Goal: Task Accomplishment & Management: Use online tool/utility

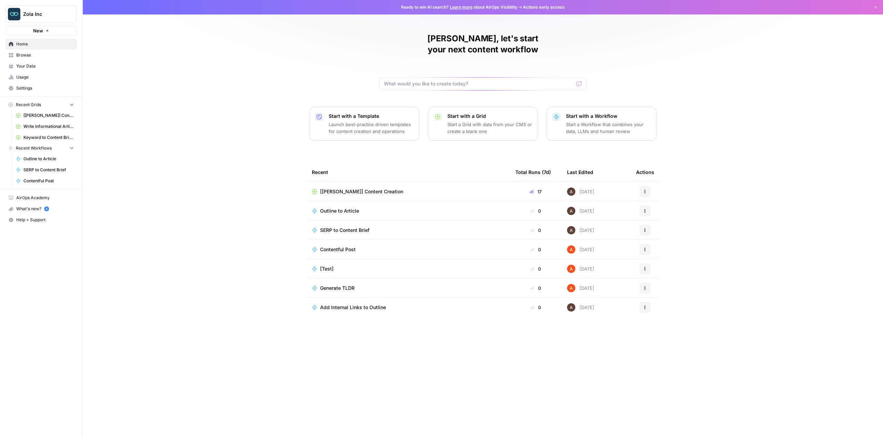
click at [356, 188] on span "[[PERSON_NAME]] Content Creation" at bounding box center [361, 191] width 83 height 7
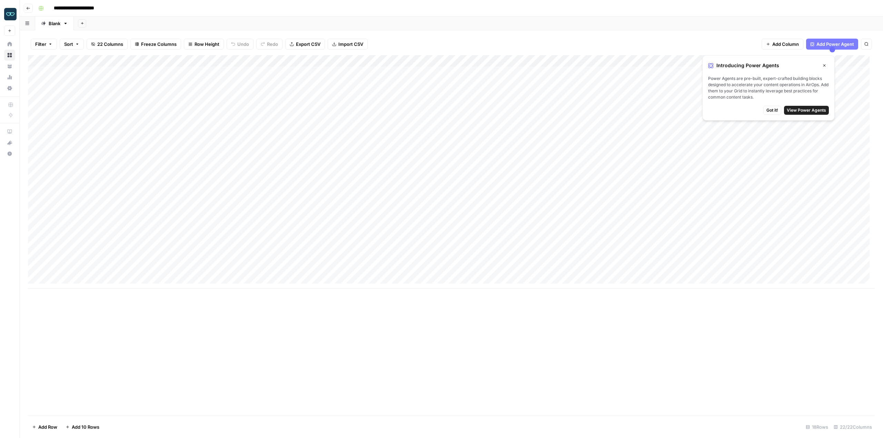
click at [87, 271] on div "Add Column" at bounding box center [451, 172] width 847 height 234
click at [87, 270] on div "Add Column" at bounding box center [451, 172] width 847 height 234
type textarea "**********"
click at [130, 265] on div "Add Column" at bounding box center [451, 172] width 847 height 234
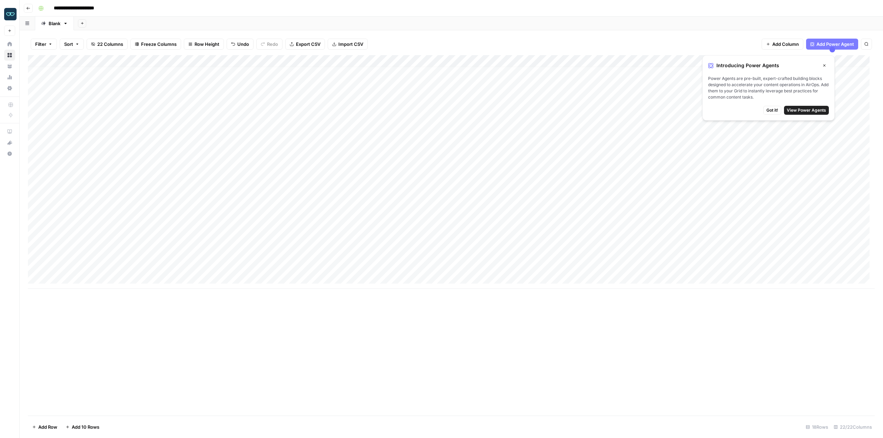
drag, startPoint x: 286, startPoint y: 266, endPoint x: 299, endPoint y: 266, distance: 12.4
click at [286, 266] on div "Add Column" at bounding box center [451, 172] width 847 height 234
click at [306, 264] on div "Add Column" at bounding box center [451, 172] width 847 height 234
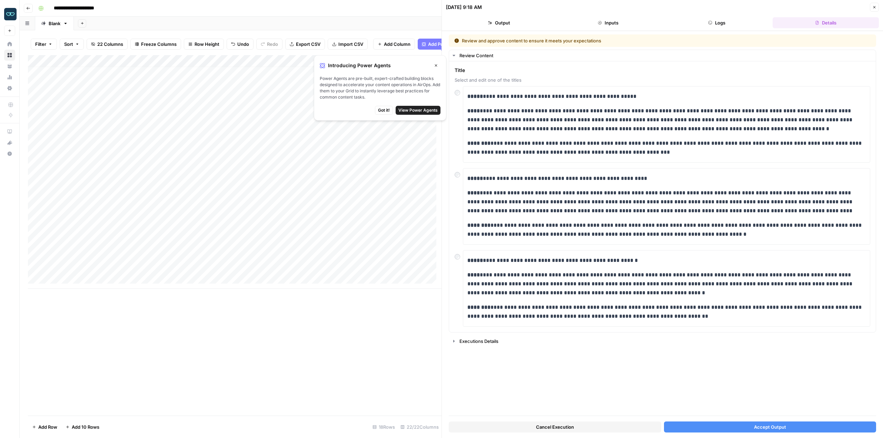
drag, startPoint x: 730, startPoint y: 429, endPoint x: 702, endPoint y: 434, distance: 27.7
click at [730, 429] on button "Accept Output" at bounding box center [770, 427] width 212 height 11
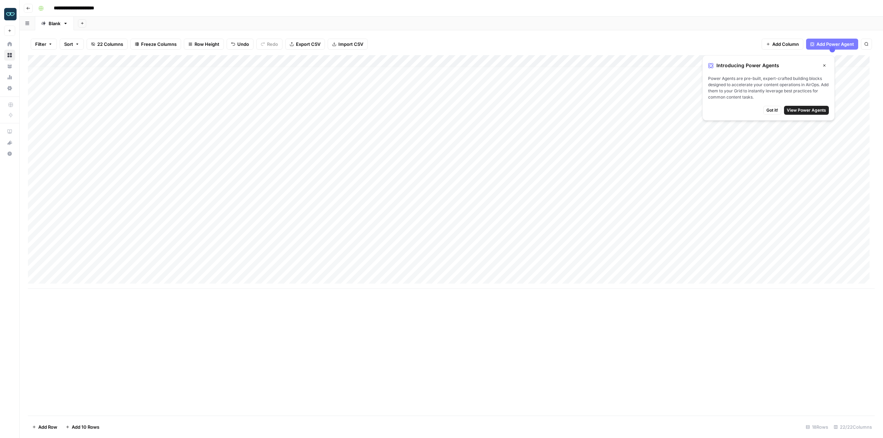
drag, startPoint x: 456, startPoint y: 290, endPoint x: 503, endPoint y: 287, distance: 46.3
click at [502, 288] on div "Add Column" at bounding box center [451, 235] width 847 height 361
click at [600, 264] on div "Add Column" at bounding box center [451, 172] width 847 height 234
drag, startPoint x: 624, startPoint y: 283, endPoint x: 647, endPoint y: 286, distance: 22.6
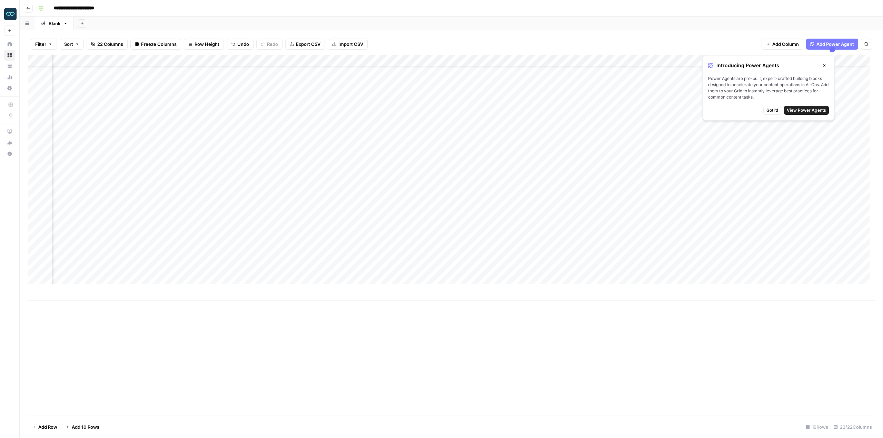
click at [647, 286] on div "Add Column" at bounding box center [451, 178] width 847 height 246
click at [685, 264] on div "Add Column" at bounding box center [451, 178] width 847 height 246
click at [713, 267] on div "Add Column" at bounding box center [451, 178] width 847 height 246
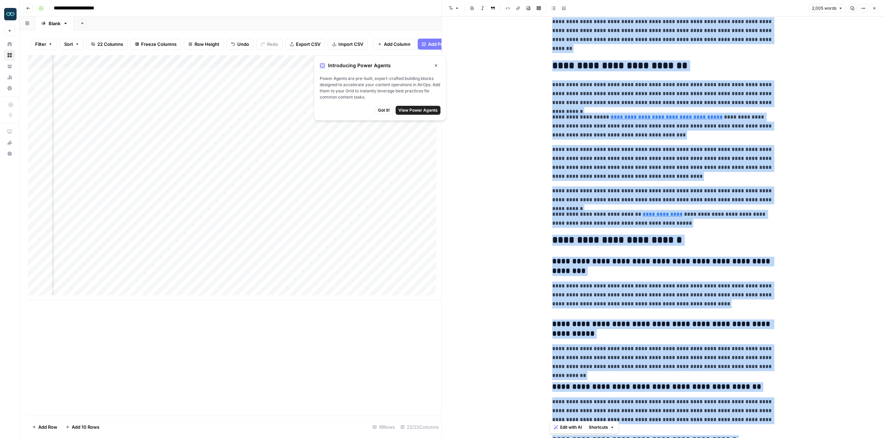
scroll to position [2237, 0]
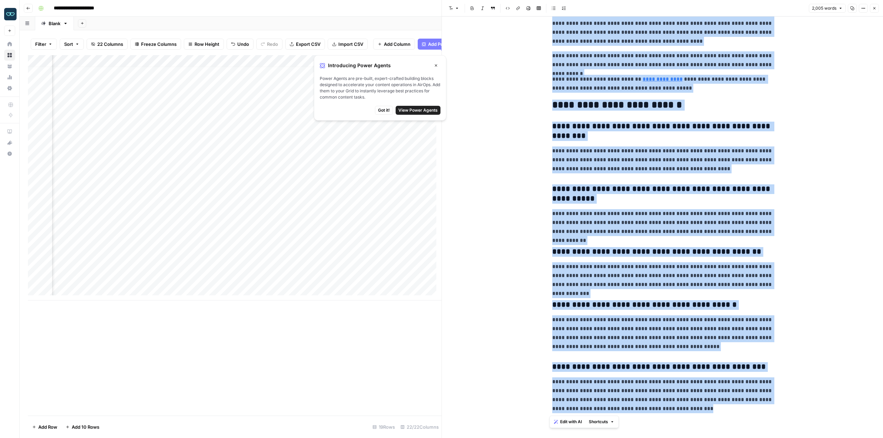
drag, startPoint x: 553, startPoint y: 39, endPoint x: 753, endPoint y: 441, distance: 449.2
click at [753, 438] on html "**********" at bounding box center [441, 219] width 883 height 438
copy div "**********"
